Goal: Task Accomplishment & Management: Manage account settings

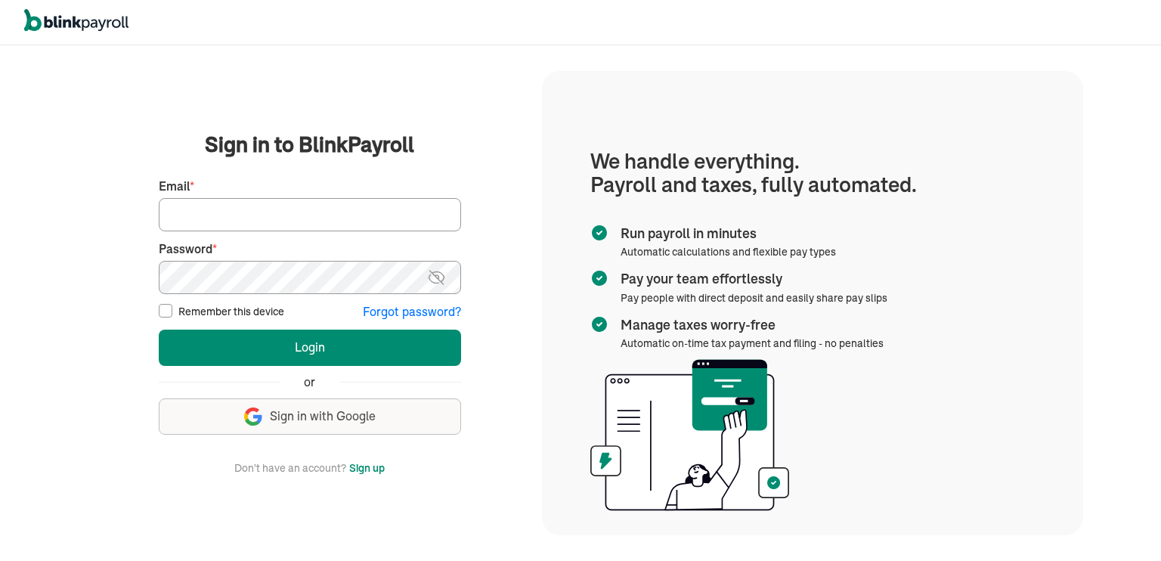
type input "admin@chillcryosauna.com"
click at [435, 278] on img at bounding box center [436, 277] width 19 height 18
drag, startPoint x: 360, startPoint y: 213, endPoint x: 159, endPoint y: 209, distance: 201.8
click at [159, 209] on input "admin@chillcryosauna.com" at bounding box center [310, 214] width 302 height 33
click at [101, 324] on main "Sign in to BlinkPayroll Sign in 30-day free trial Sign up now, get 20% off for …" at bounding box center [310, 302] width 428 height 347
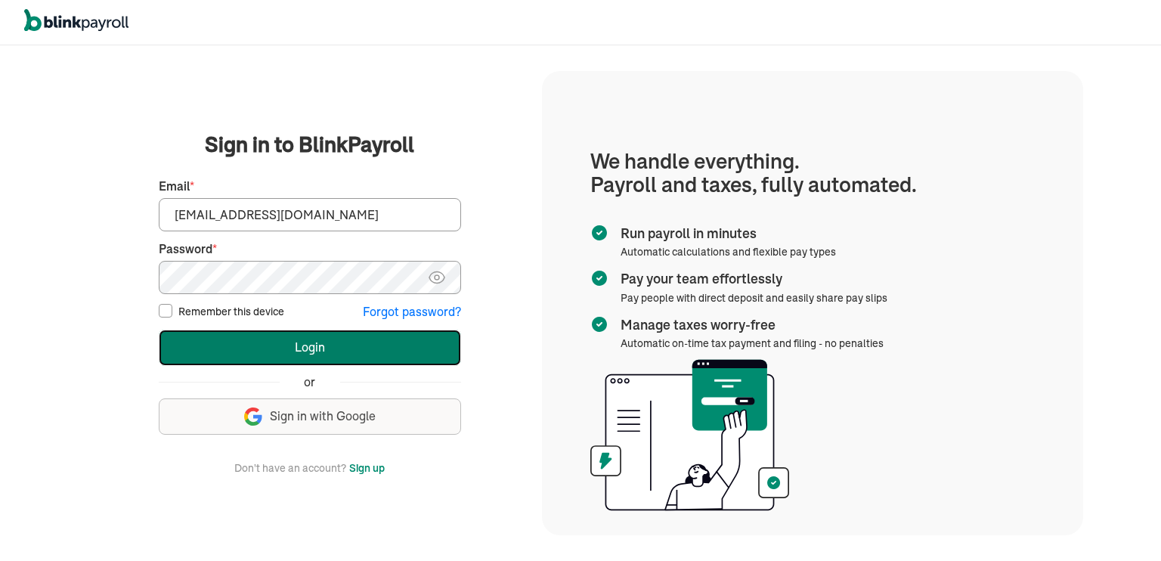
click at [242, 342] on button "Login" at bounding box center [310, 347] width 302 height 36
